Goal: Communication & Community: Answer question/provide support

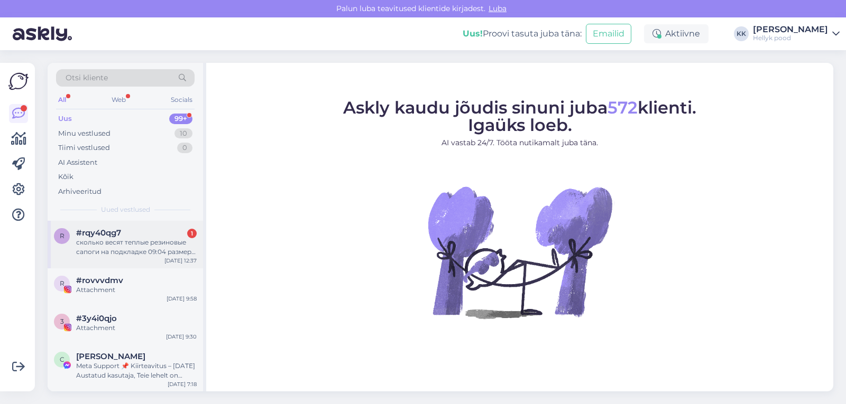
click at [127, 242] on div "сколько весят теплые резиновые сапоги на подкладке 09:04 размер 32 цена 47,90" at bounding box center [136, 247] width 121 height 19
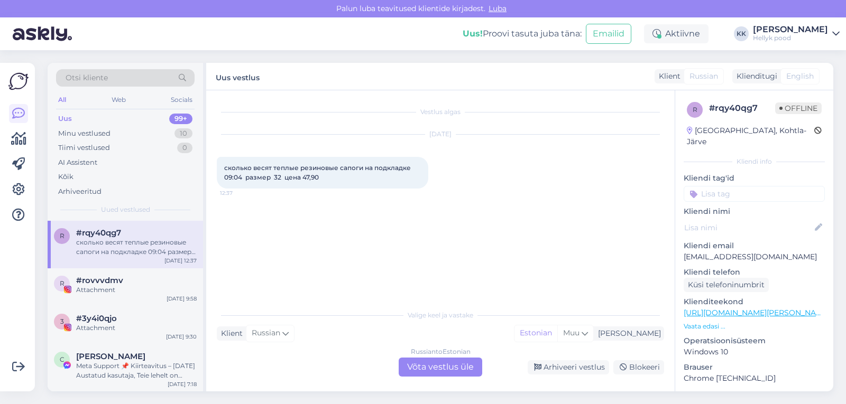
click at [435, 368] on div "Russian to Estonian Võta vestlus üle" at bounding box center [441, 367] width 84 height 19
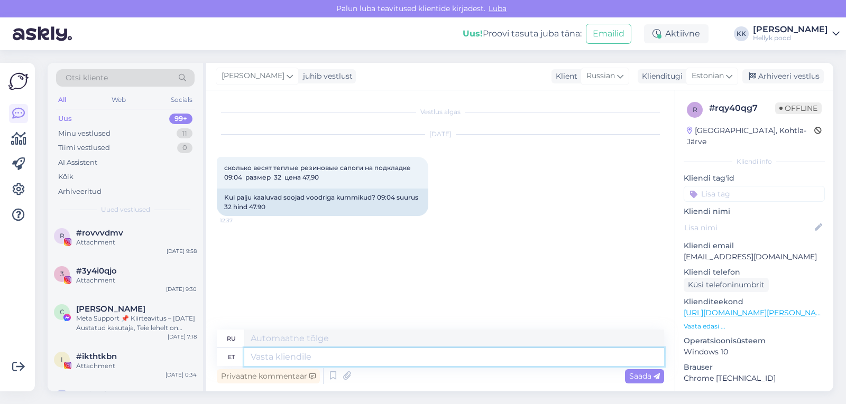
click at [293, 360] on textarea at bounding box center [454, 357] width 420 height 18
type textarea "Tere, s"
type textarea "Привет,"
type textarea "Tere, see"
type textarea "Привет, это"
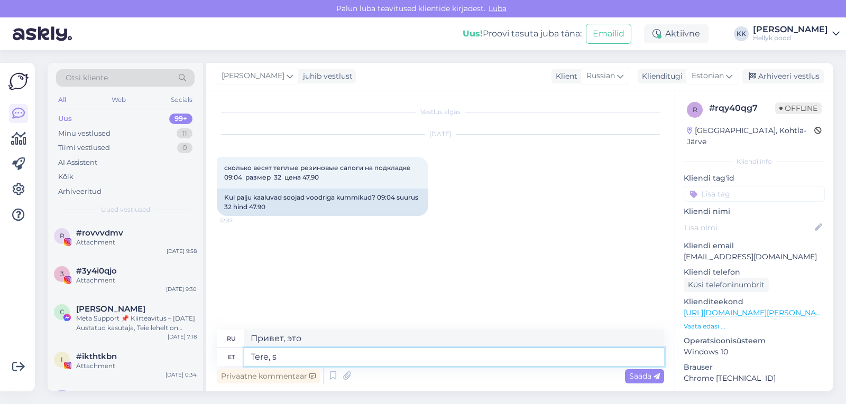
type textarea "Tere,"
type textarea "Привет,"
type textarea "Tere, kummiku k"
type textarea "Привет, резиновая уточка."
type textarea "Tere, kummiku kaalukss"
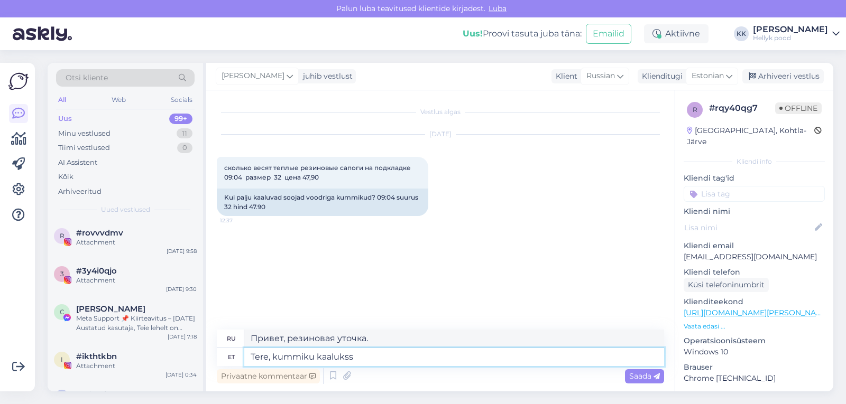
type textarea "Привет, резиновый грузик"
type textarea "Tere, kummik"
type textarea "Привет, резиновая уточка."
type textarea "Tere,"
type textarea "Привет,"
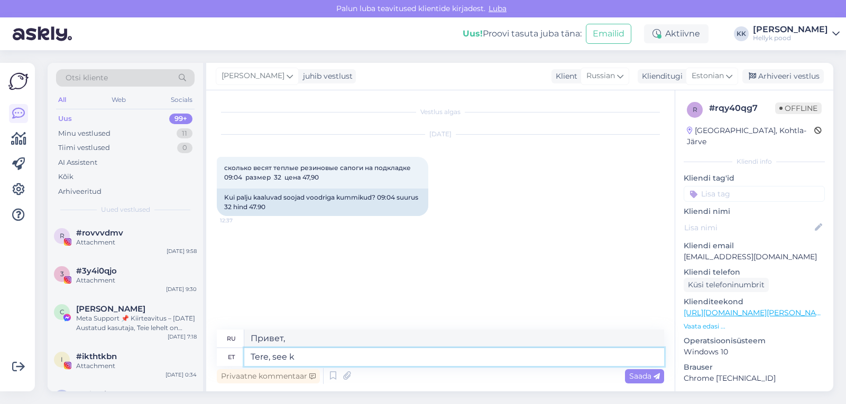
type textarea "Tere, see ku"
type textarea "Привет, это"
type textarea "Tere, see kummik"
type textarea "Привет, эта резинка"
type textarea "Tere, see kummik kaalub"
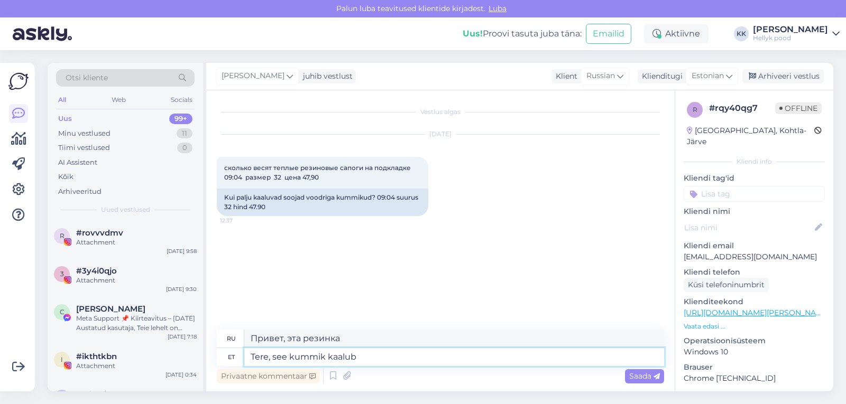
type textarea "Здравствуйте, эта резинка весит"
type textarea "Tere, see kummik kaalub 42"
type textarea "Здравствуйте, эта резина весит 42"
type textarea "Tere, see kummik kaalub 421g"
type textarea "Здравствуйте, эта резина весит 421 г."
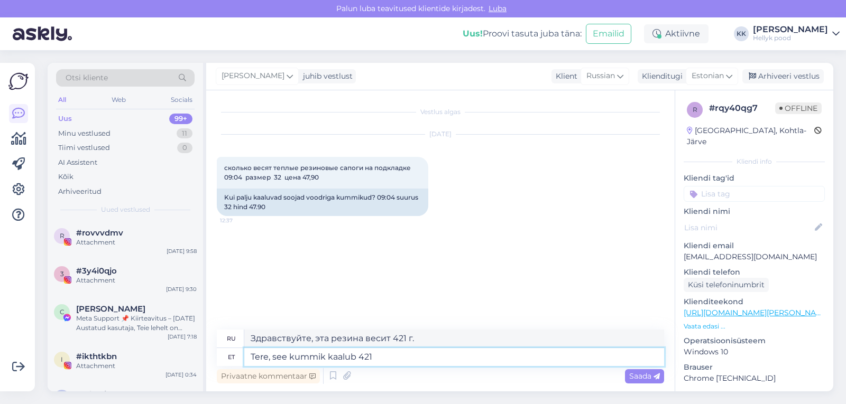
type textarea "Tere, see kummik kaalub 421"
type textarea "Здравствуйте, эта резина весит 421"
type textarea "Tere, see kummik kaalub 421 grammi"
type textarea "Здравствуйте, эта резина весит 421 грамм."
type textarea "Tere, see kummik kaalub 421 grammi."
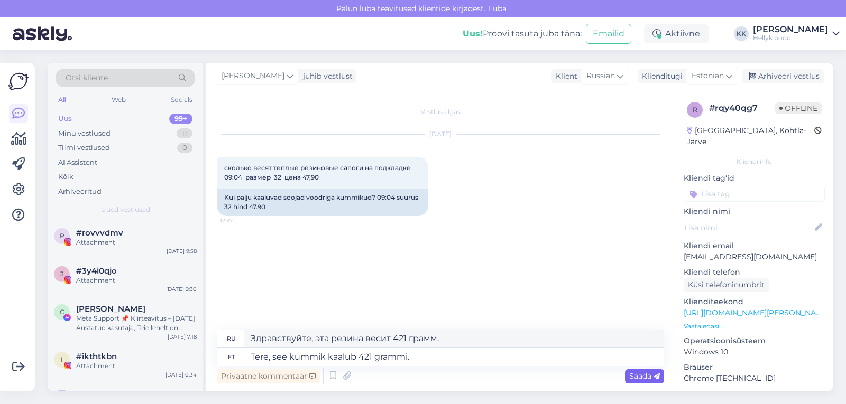
click at [643, 378] on span "Saada" at bounding box center [644, 377] width 31 height 10
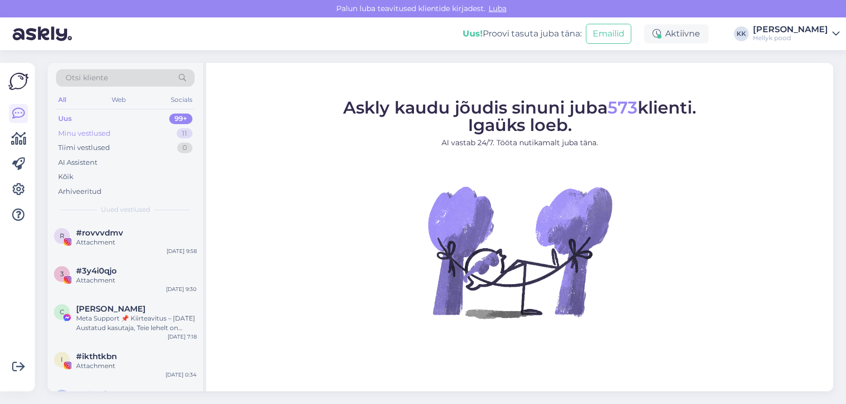
click at [92, 134] on div "Minu vestlused" at bounding box center [84, 133] width 52 height 11
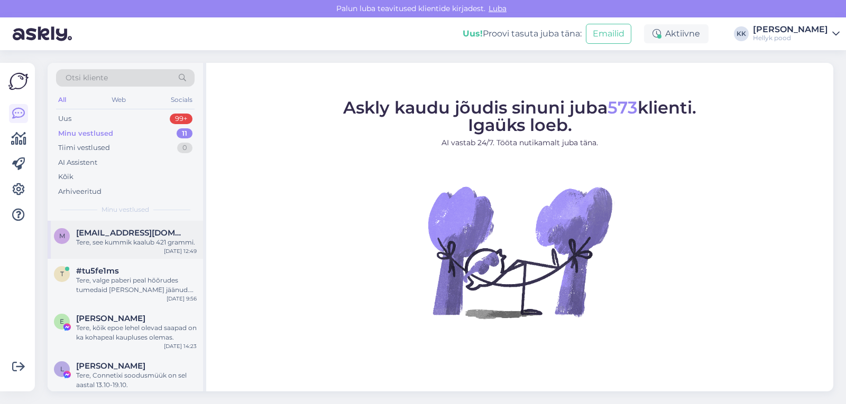
click at [117, 234] on span "marina.shindina@gmail.com" at bounding box center [131, 233] width 110 height 10
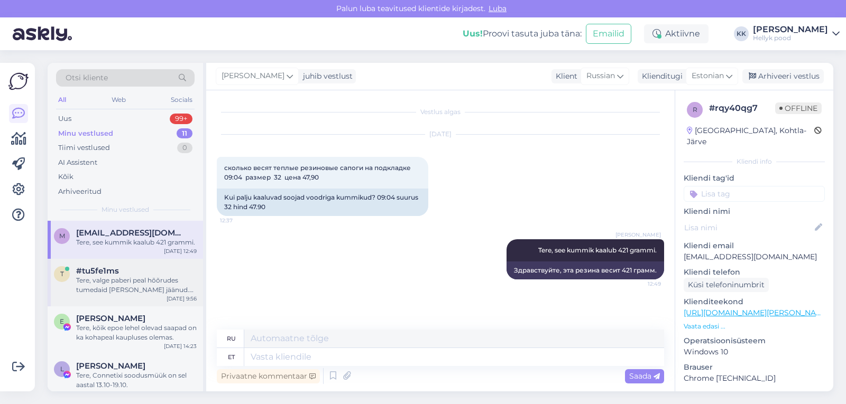
click at [105, 273] on span "#tu5fe1ms" at bounding box center [97, 271] width 43 height 10
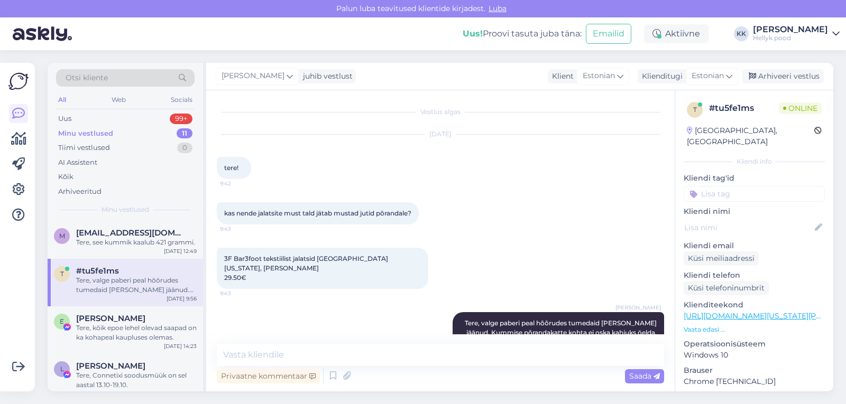
scroll to position [12, 0]
